Goal: Complete application form

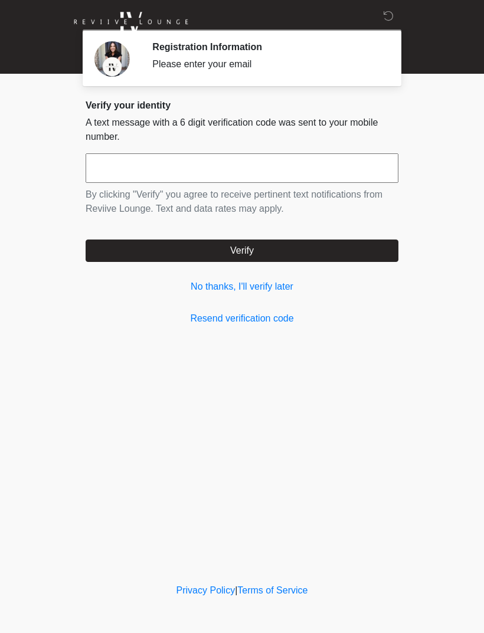
click at [247, 163] on input "text" at bounding box center [242, 168] width 313 height 30
type input "******"
click at [305, 257] on button "Verify" at bounding box center [242, 251] width 313 height 22
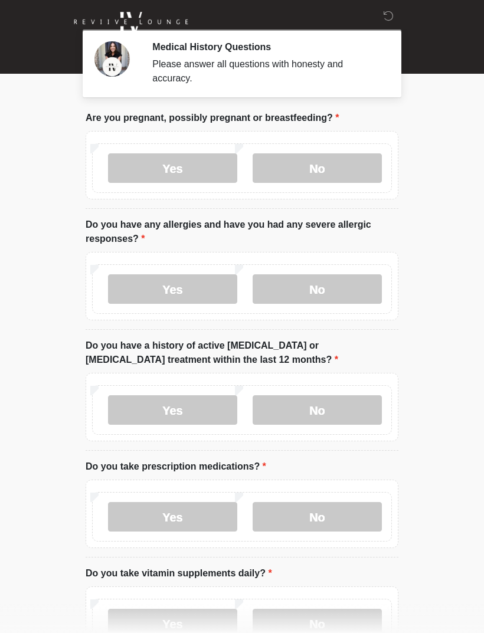
click at [328, 170] on label "No" at bounding box center [317, 168] width 129 height 30
click at [319, 290] on label "No" at bounding box center [317, 289] width 129 height 30
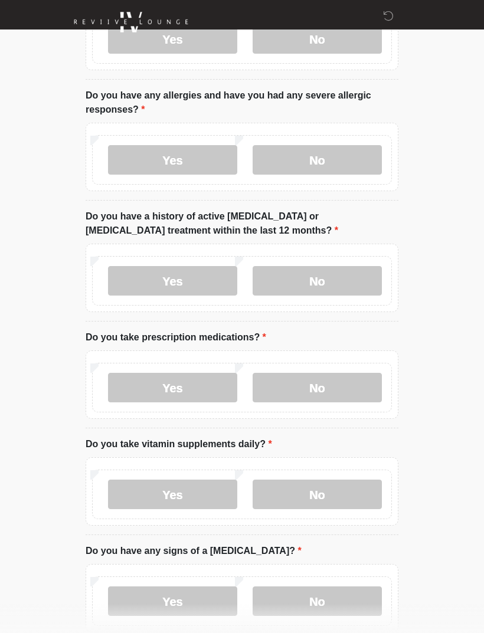
click at [329, 282] on label "No" at bounding box center [317, 281] width 129 height 30
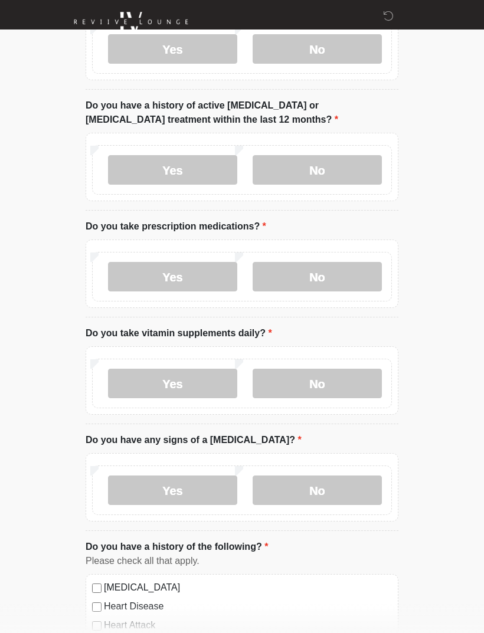
click at [332, 279] on label "No" at bounding box center [317, 277] width 129 height 30
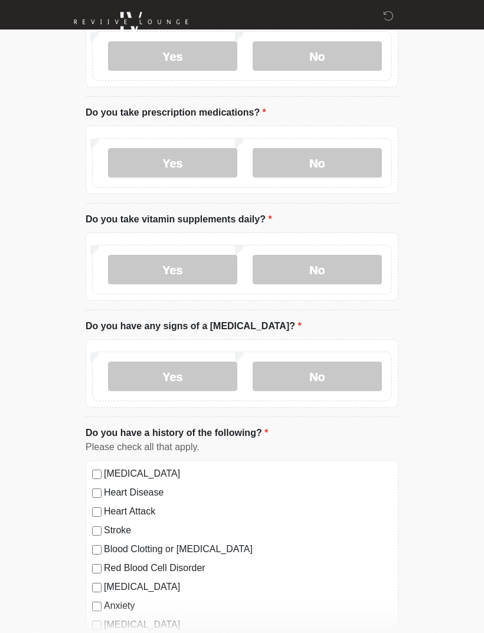
click at [328, 274] on label "No" at bounding box center [317, 270] width 129 height 30
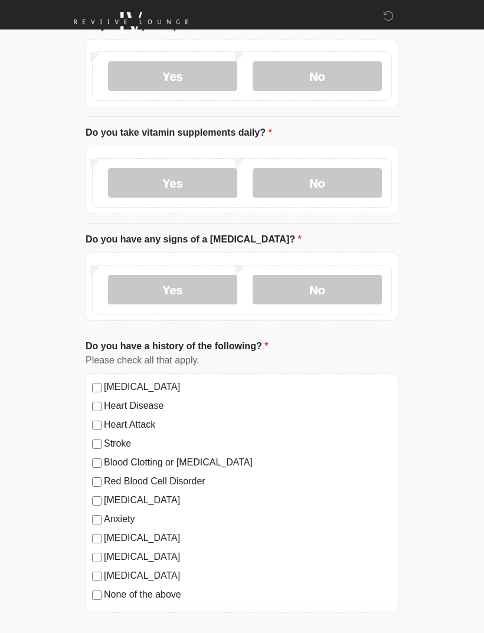
click at [332, 293] on label "No" at bounding box center [317, 290] width 129 height 30
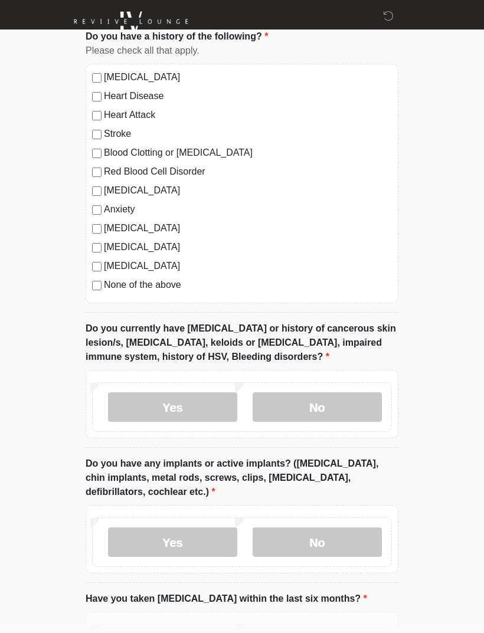
scroll to position [862, 0]
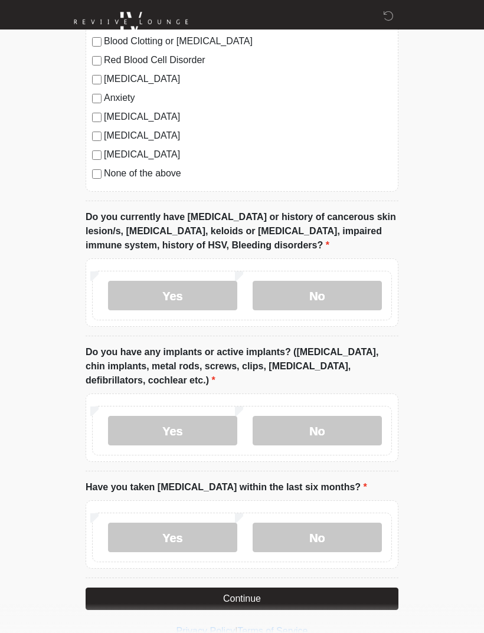
click at [188, 295] on label "Yes" at bounding box center [172, 296] width 129 height 30
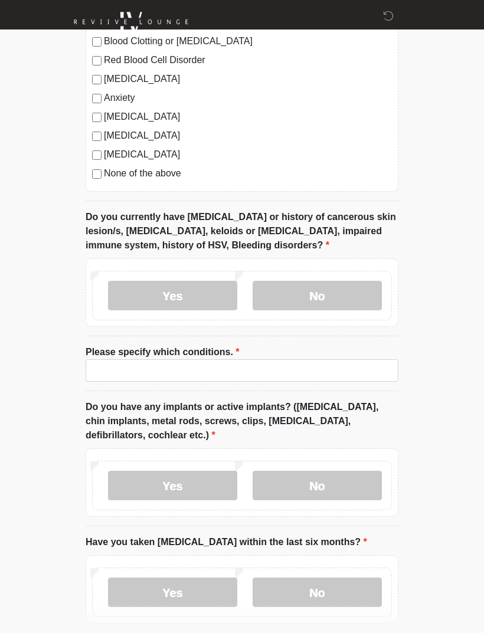
scroll to position [917, 0]
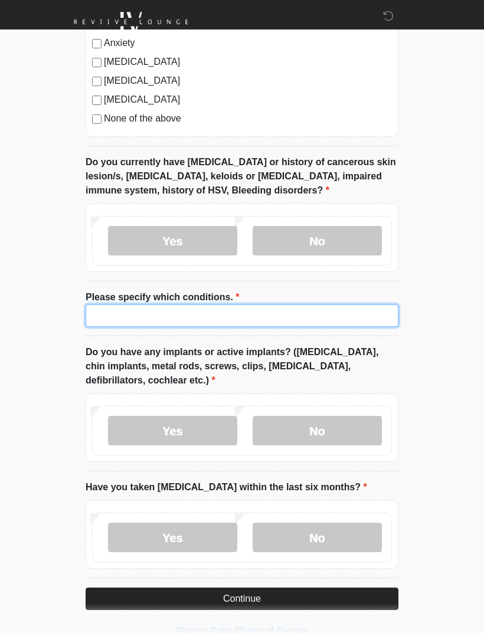
click at [303, 315] on input "Please specify which conditions." at bounding box center [242, 316] width 313 height 22
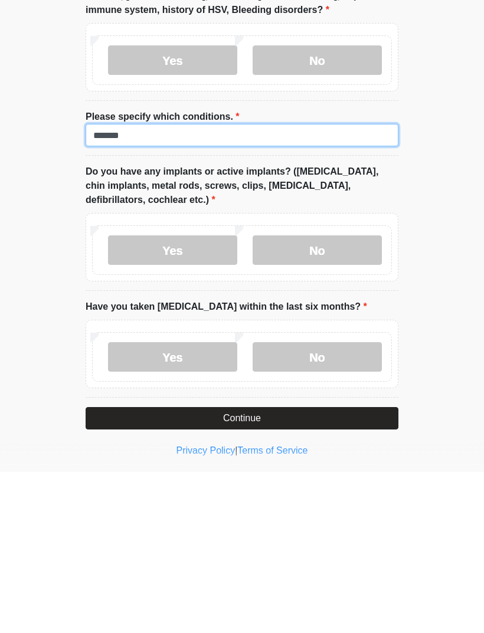
type input "******"
click at [348, 397] on label "No" at bounding box center [317, 412] width 129 height 30
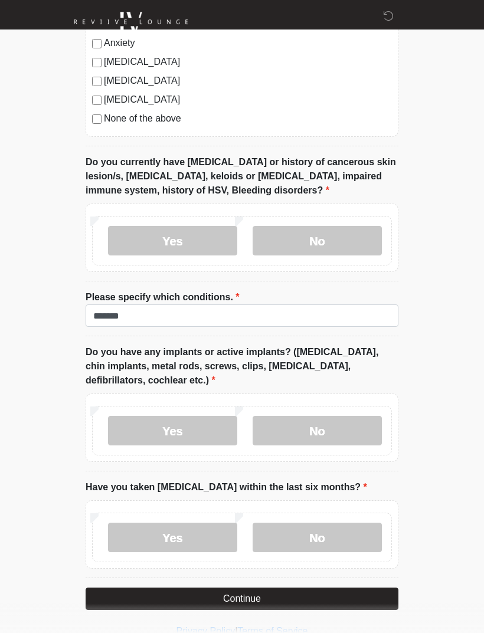
click at [335, 547] on label "No" at bounding box center [317, 538] width 129 height 30
click at [307, 598] on button "Continue" at bounding box center [242, 599] width 313 height 22
click at [255, 593] on button "Continue" at bounding box center [242, 599] width 313 height 22
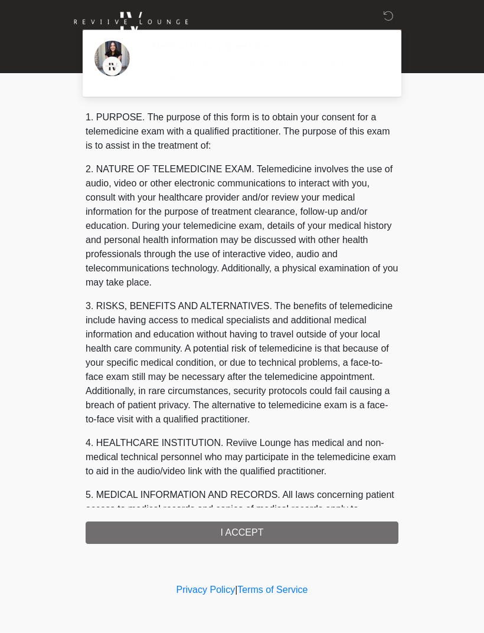
scroll to position [0, 0]
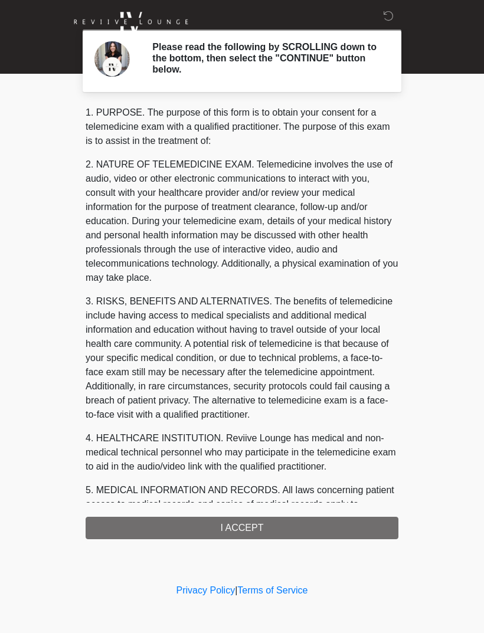
click at [321, 524] on div "1. PURPOSE. The purpose of this form is to obtain your consent for a telemedici…" at bounding box center [242, 323] width 313 height 434
click at [254, 522] on div "1. PURPOSE. The purpose of this form is to obtain your consent for a telemedici…" at bounding box center [242, 323] width 313 height 434
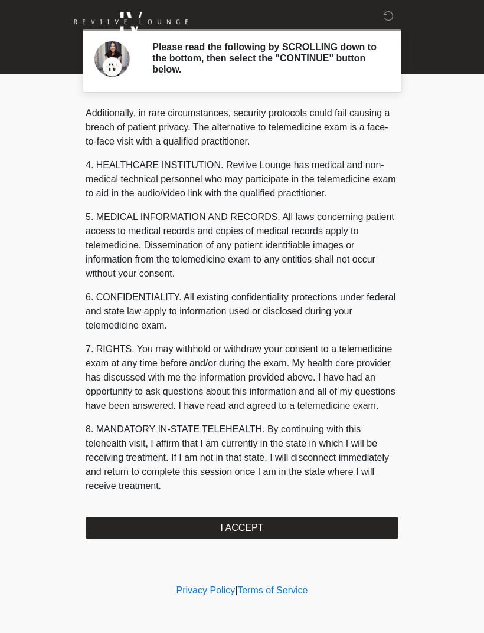
scroll to position [287, 0]
click at [270, 529] on button "I ACCEPT" at bounding box center [242, 528] width 313 height 22
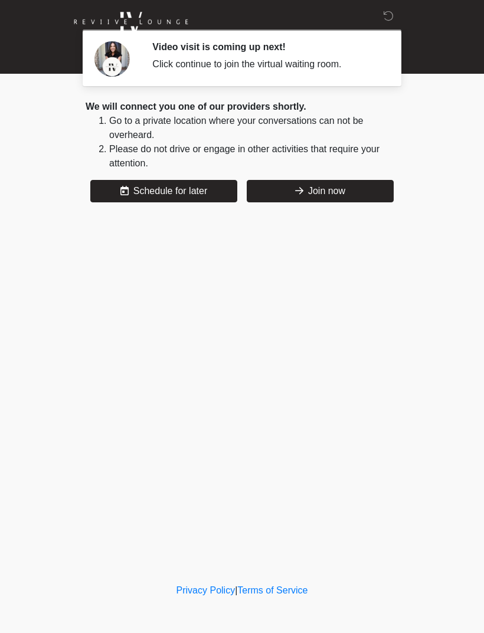
click at [331, 185] on button "Join now" at bounding box center [320, 191] width 147 height 22
